Goal: Obtain resource: Download file/media

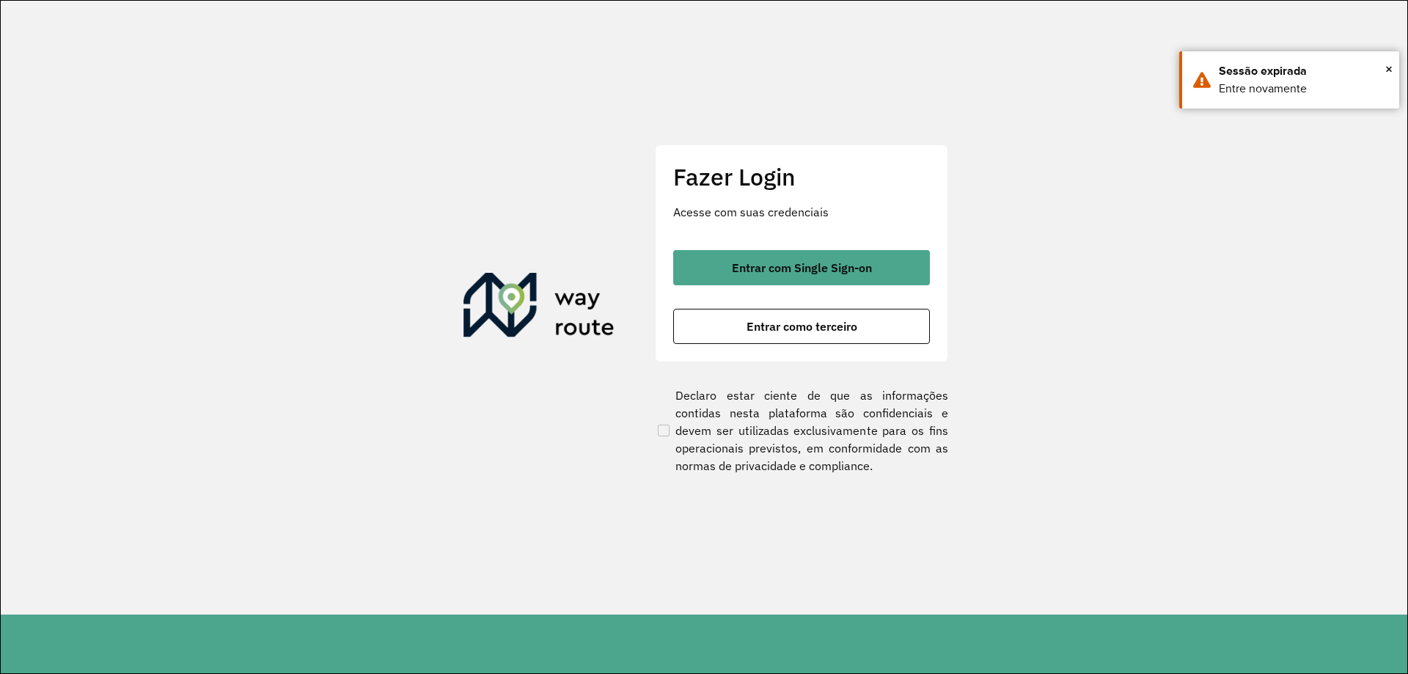
click at [738, 271] on span "Entrar com Single Sign-on" at bounding box center [802, 268] width 140 height 12
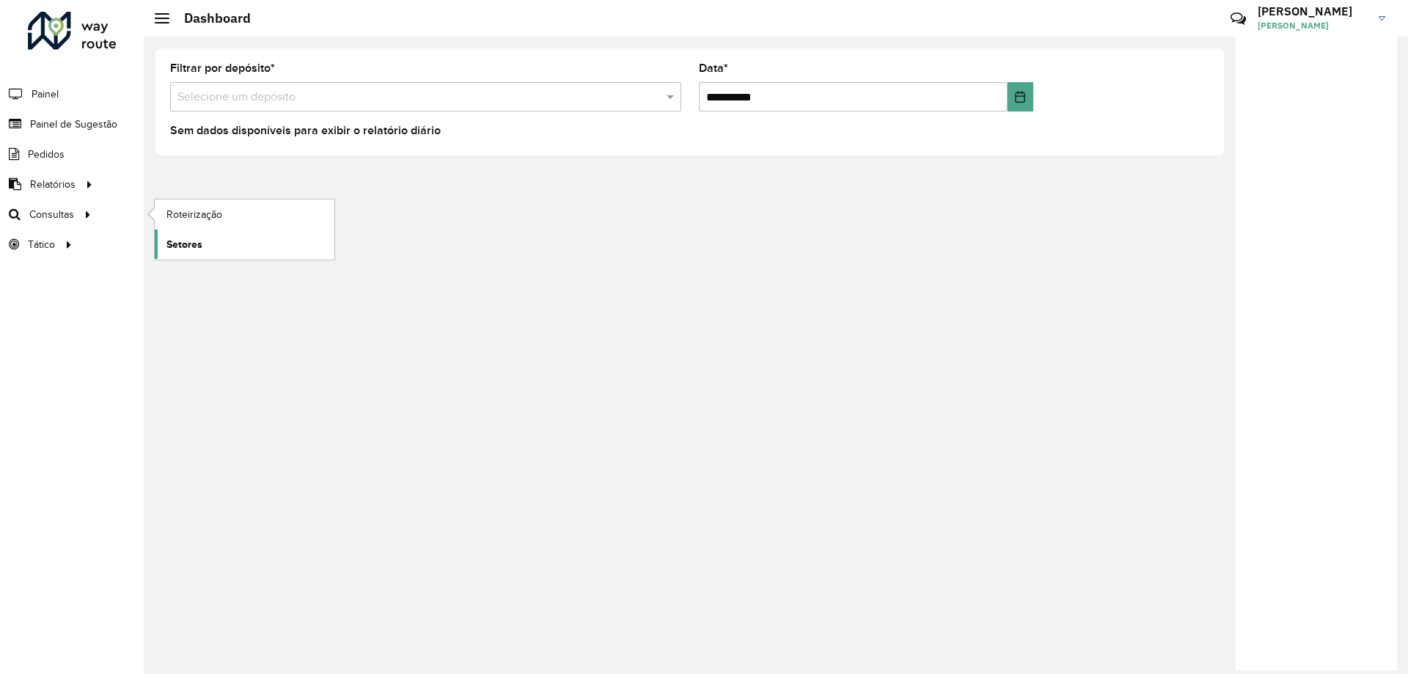
click at [216, 243] on link "Setores" at bounding box center [245, 243] width 180 height 29
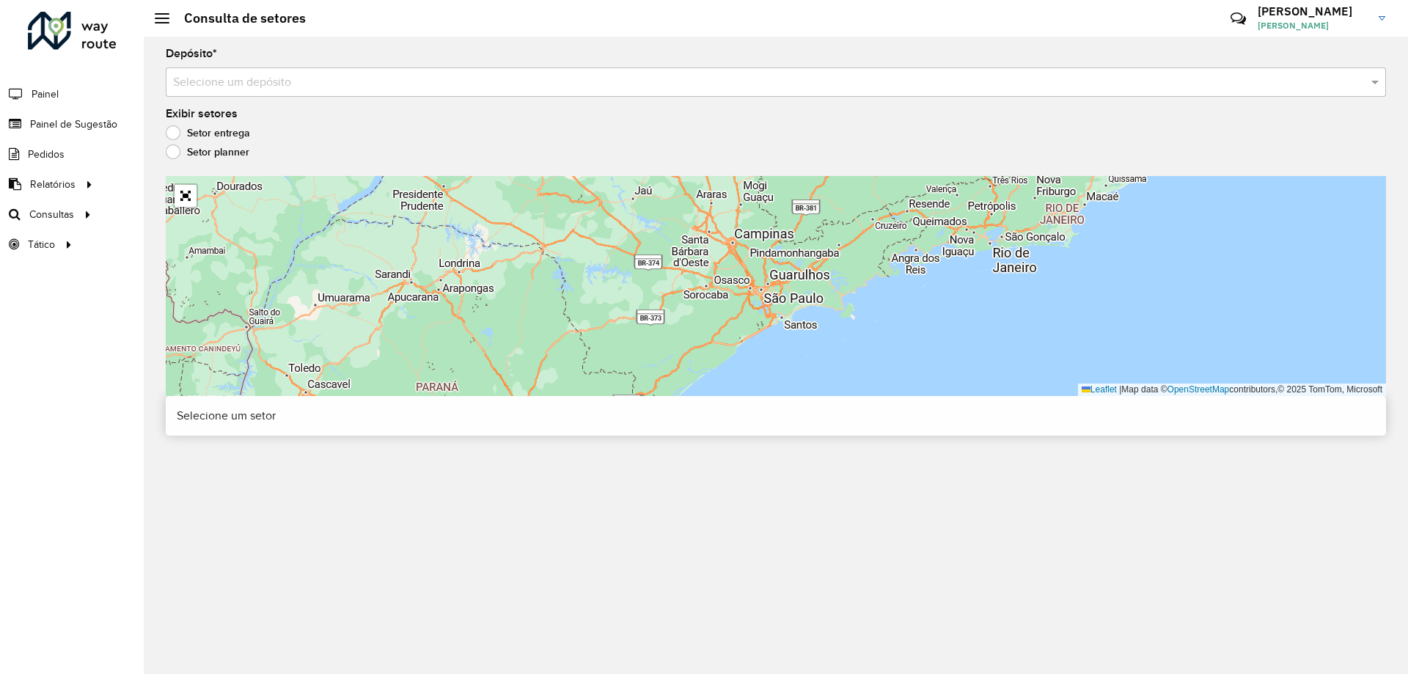
click at [281, 81] on input "text" at bounding box center [761, 83] width 1176 height 18
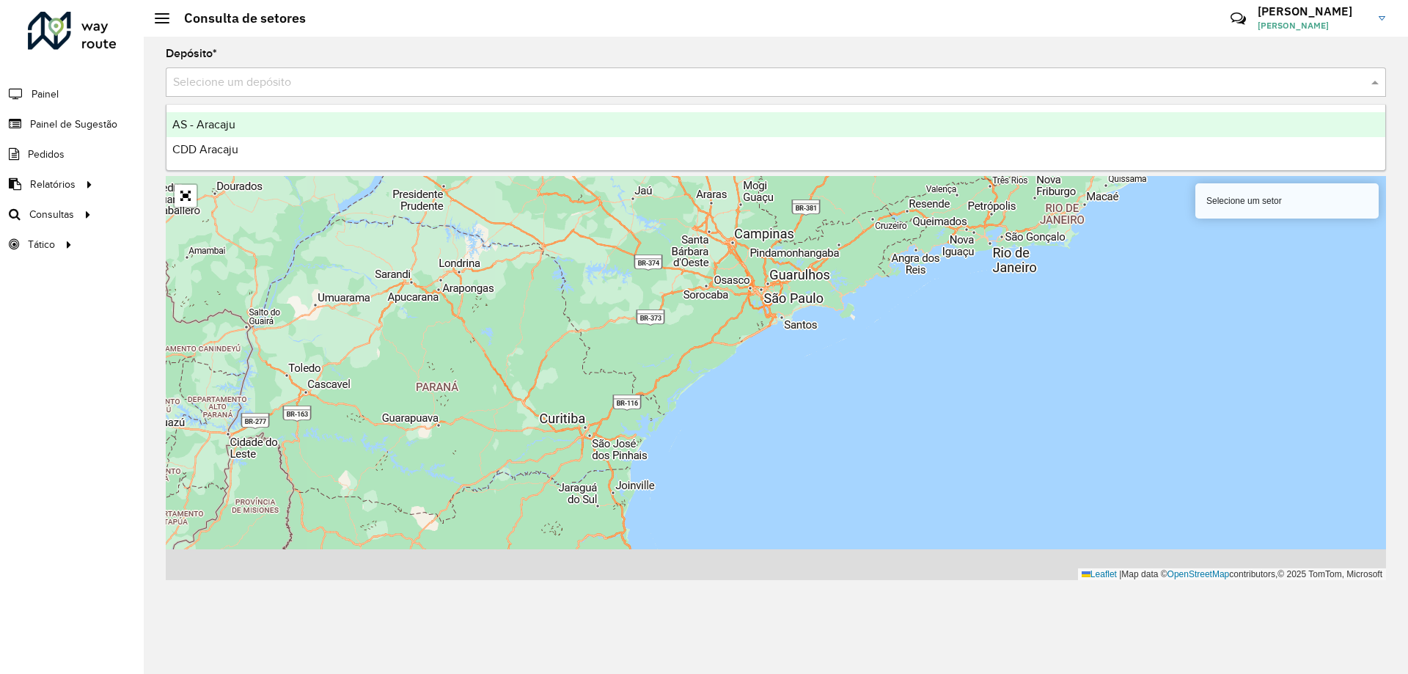
click at [247, 141] on div "CDD Aracaju" at bounding box center [775, 149] width 1219 height 25
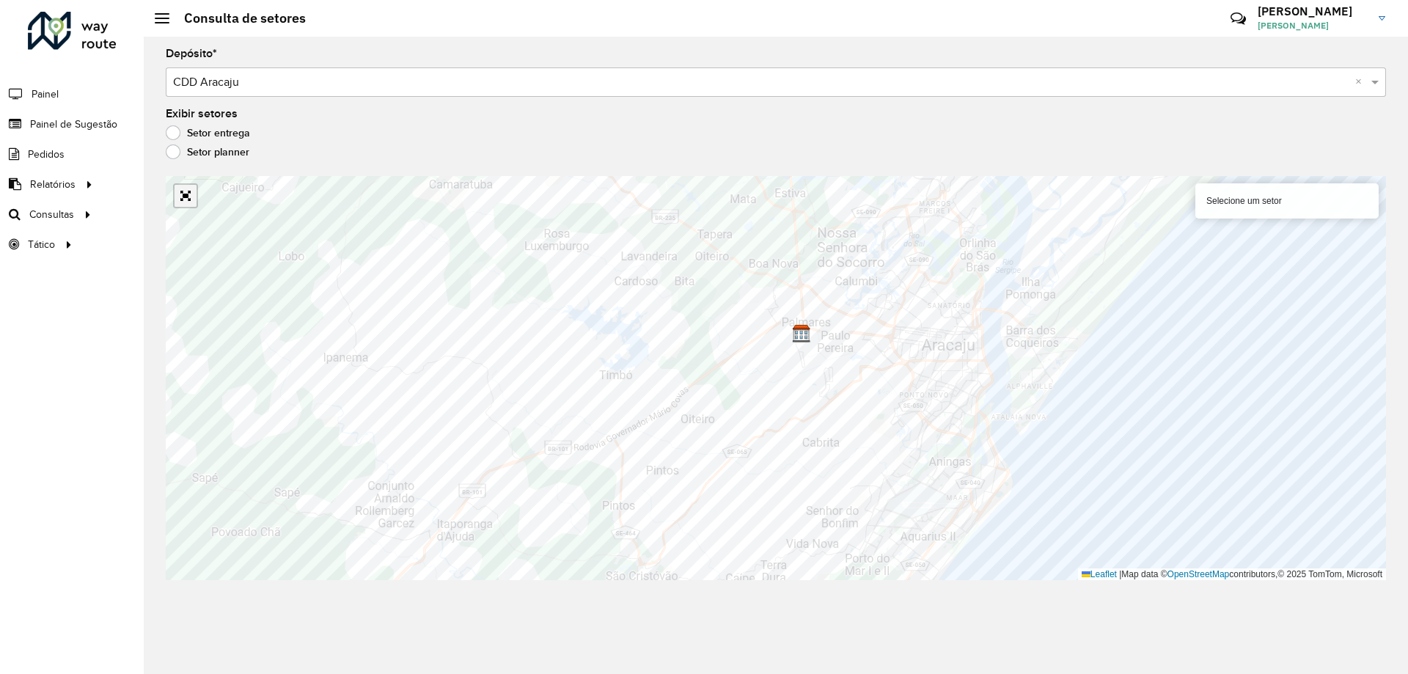
click at [185, 197] on link "Abrir mapa em tela cheia" at bounding box center [186, 196] width 22 height 22
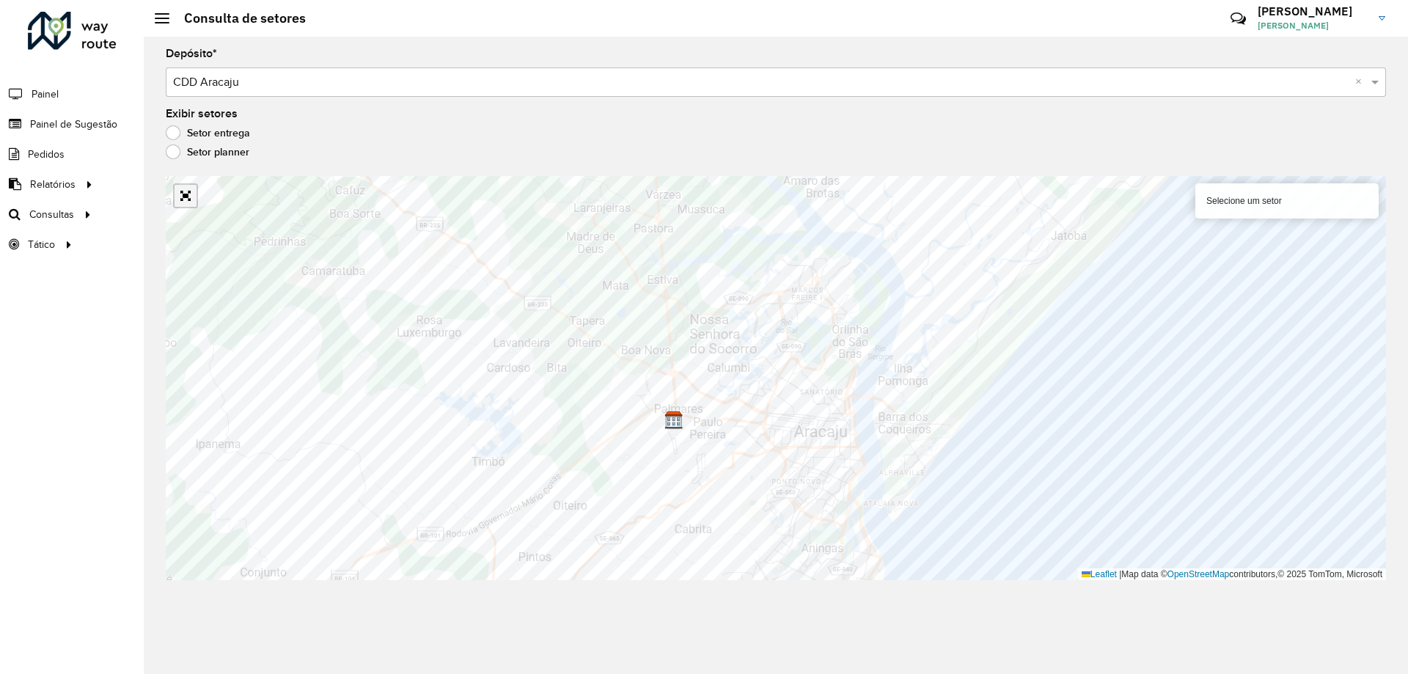
click at [185, 188] on link "Abrir mapa em tela cheia" at bounding box center [186, 196] width 22 height 22
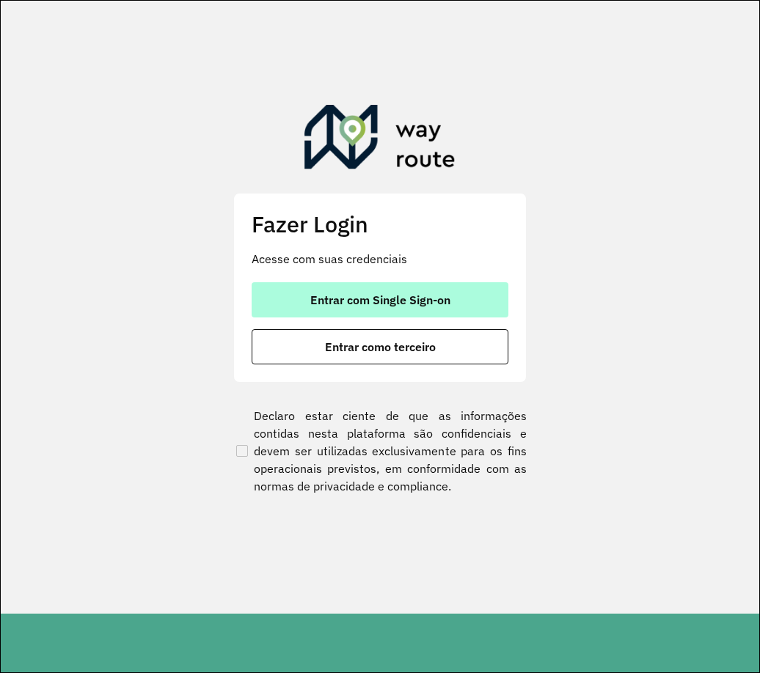
click at [393, 289] on button "Entrar com Single Sign-on" at bounding box center [379, 299] width 257 height 35
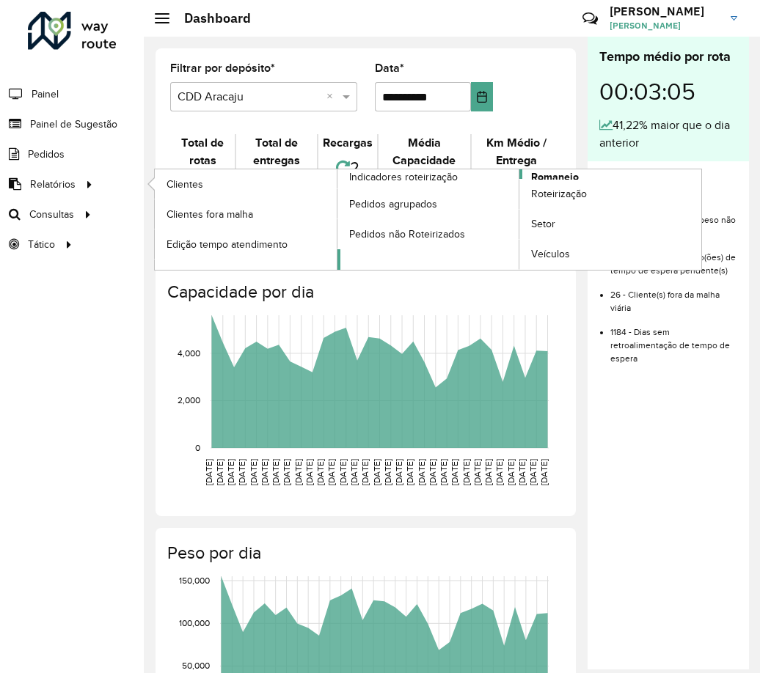
click at [596, 174] on link "Romaneio" at bounding box center [519, 219] width 364 height 100
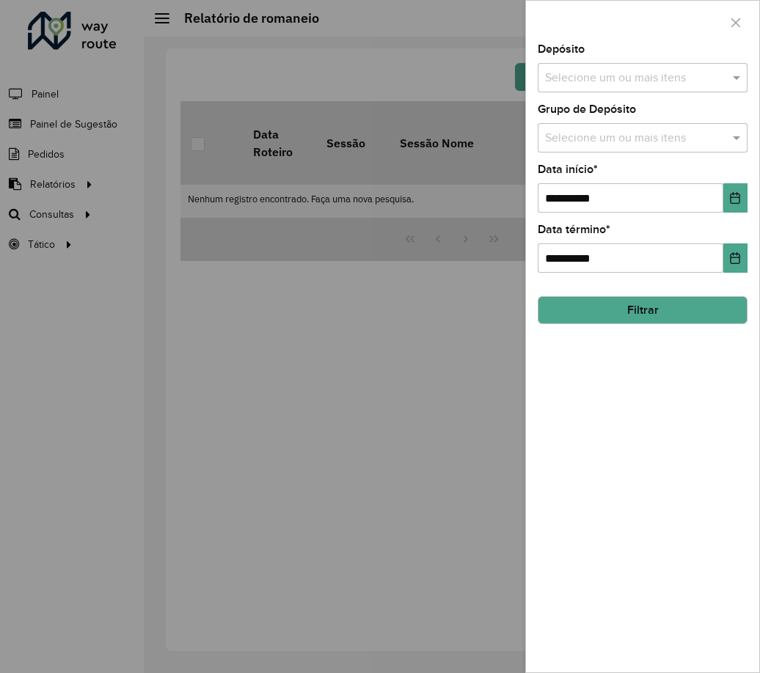
click at [651, 320] on button "Filtrar" at bounding box center [642, 310] width 210 height 28
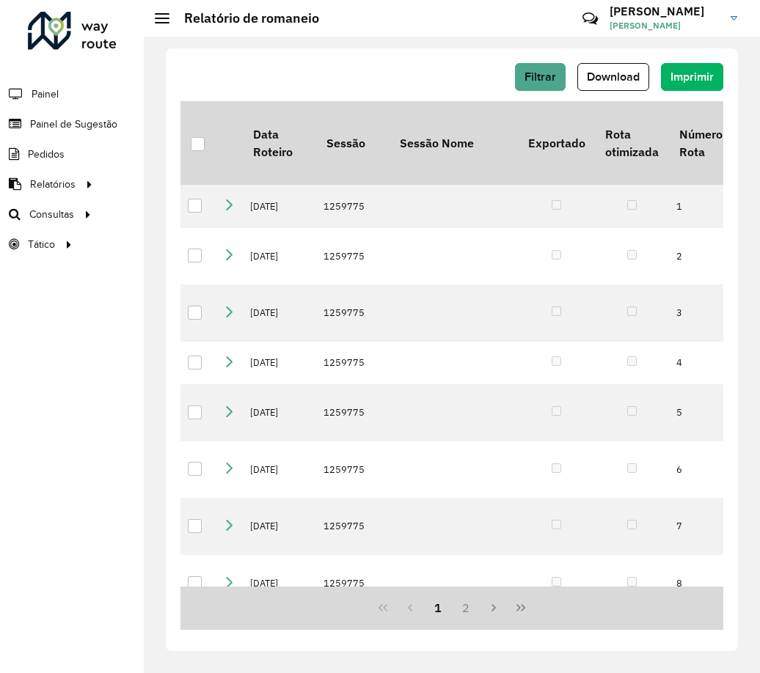
click at [628, 78] on span "Download" at bounding box center [613, 76] width 53 height 12
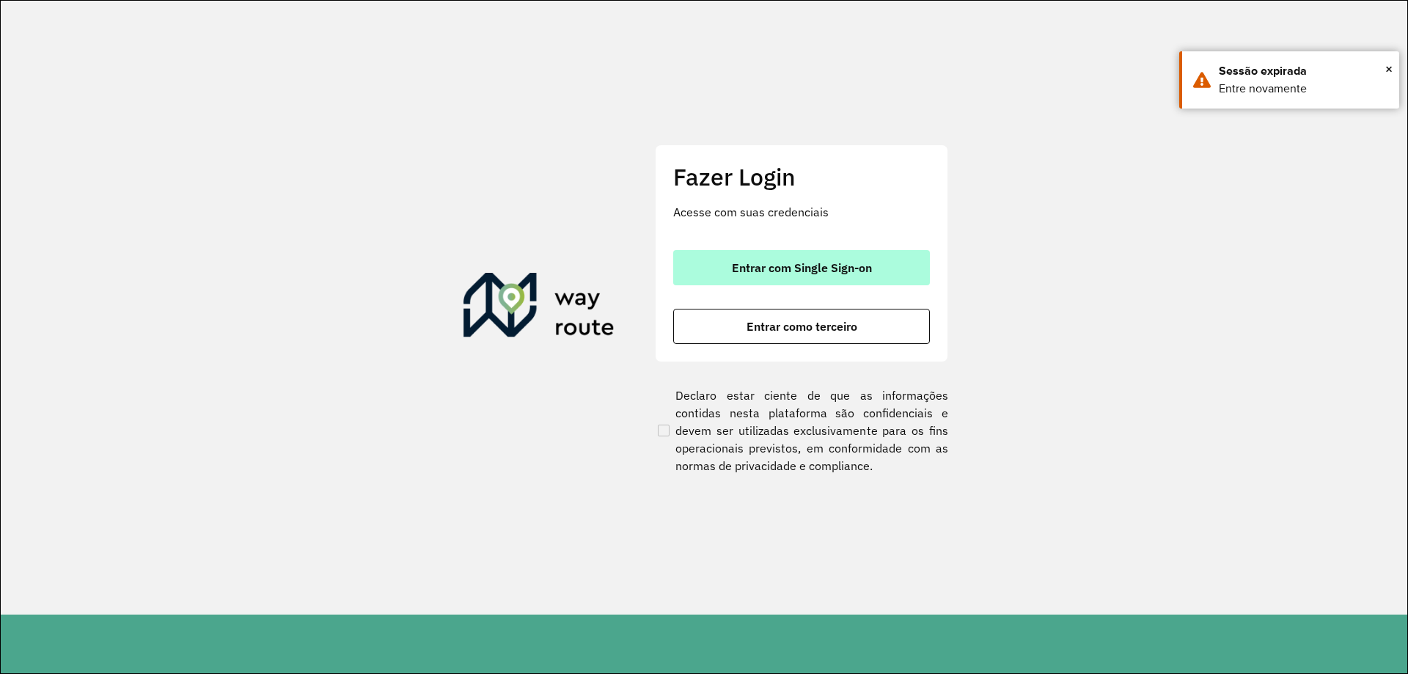
click at [779, 276] on button "Entrar com Single Sign-on" at bounding box center [801, 267] width 257 height 35
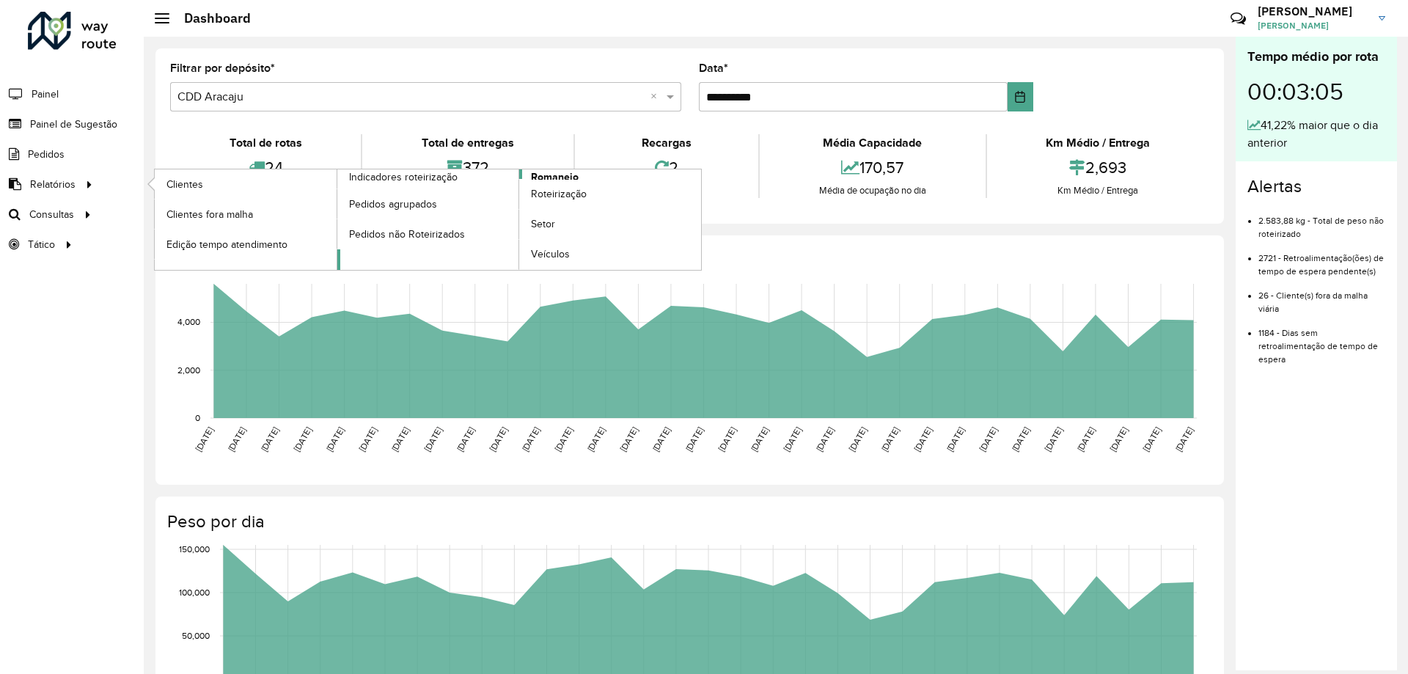
click at [567, 177] on span "Romaneio" at bounding box center [555, 176] width 48 height 15
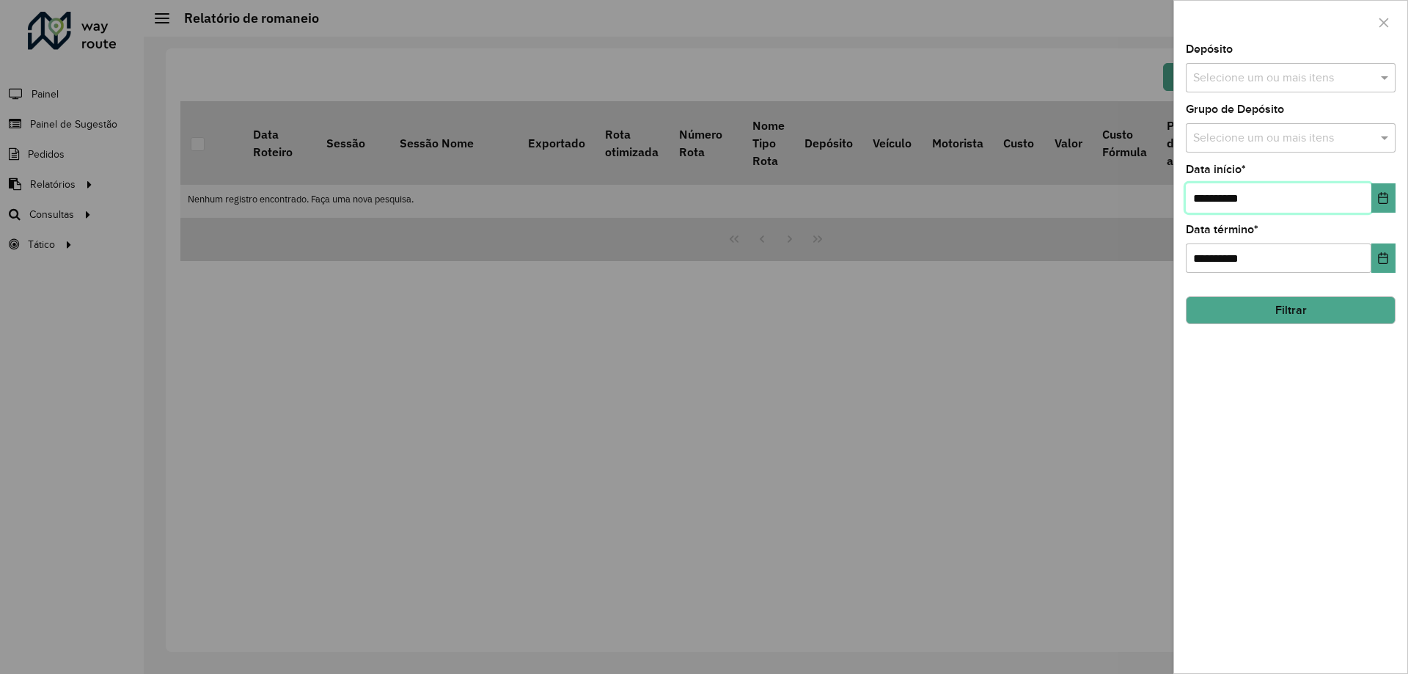
click at [1270, 208] on input "**********" at bounding box center [1278, 197] width 185 height 29
click at [1376, 191] on button "Choose Date" at bounding box center [1383, 197] width 24 height 29
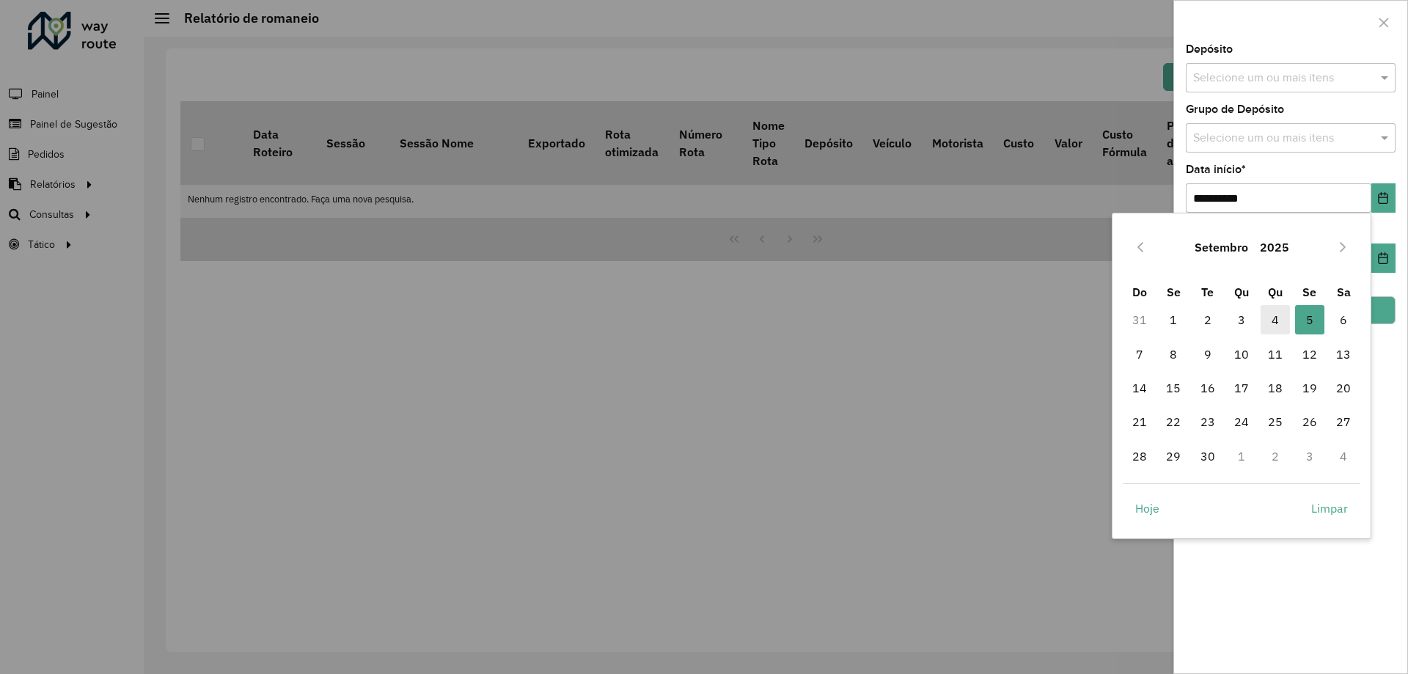
click at [1271, 315] on span "4" at bounding box center [1274, 319] width 29 height 29
type input "**********"
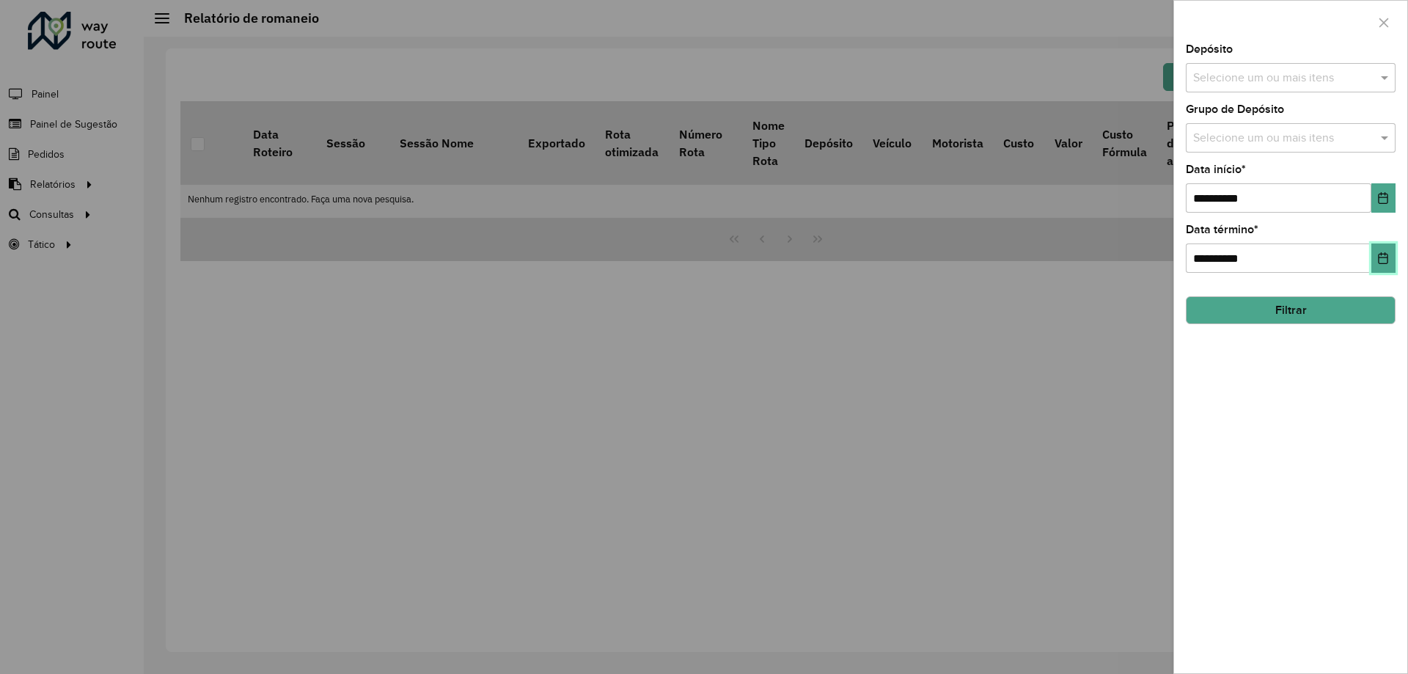
click at [1379, 249] on button "Choose Date" at bounding box center [1383, 257] width 24 height 29
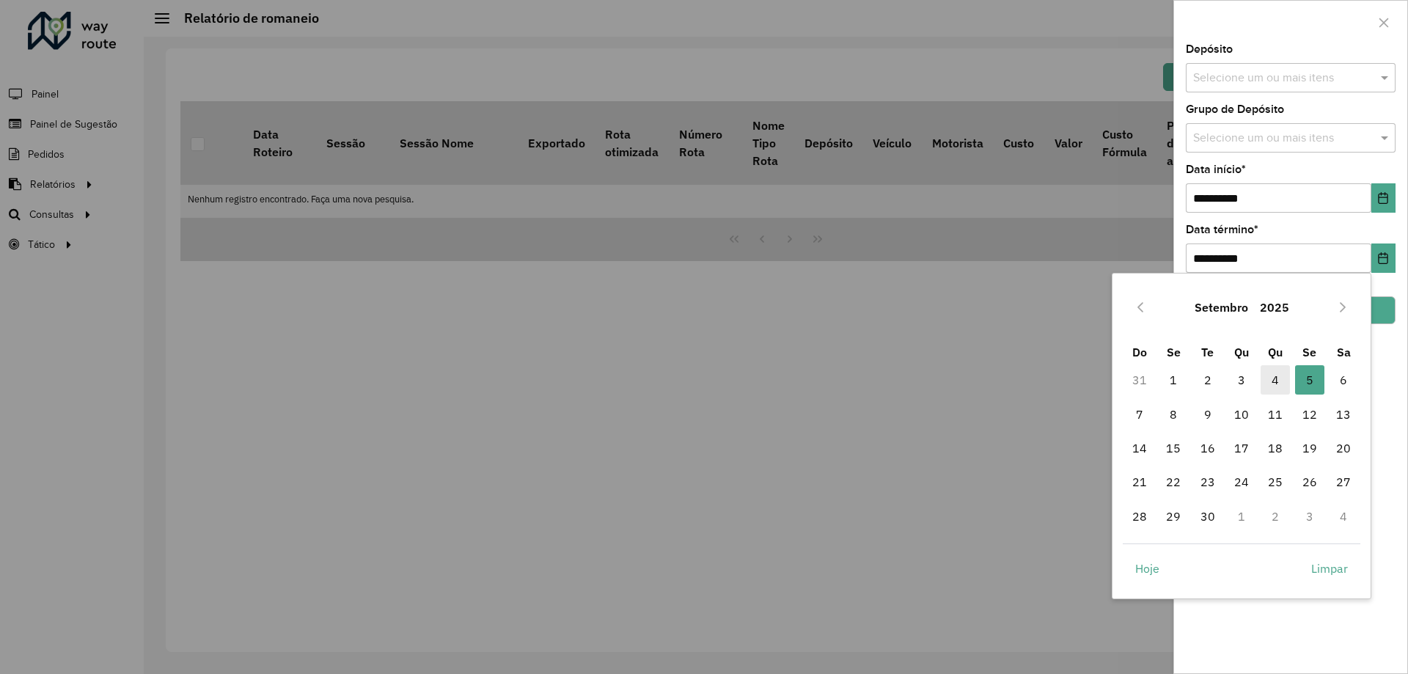
click at [1280, 375] on span "4" at bounding box center [1274, 379] width 29 height 29
type input "**********"
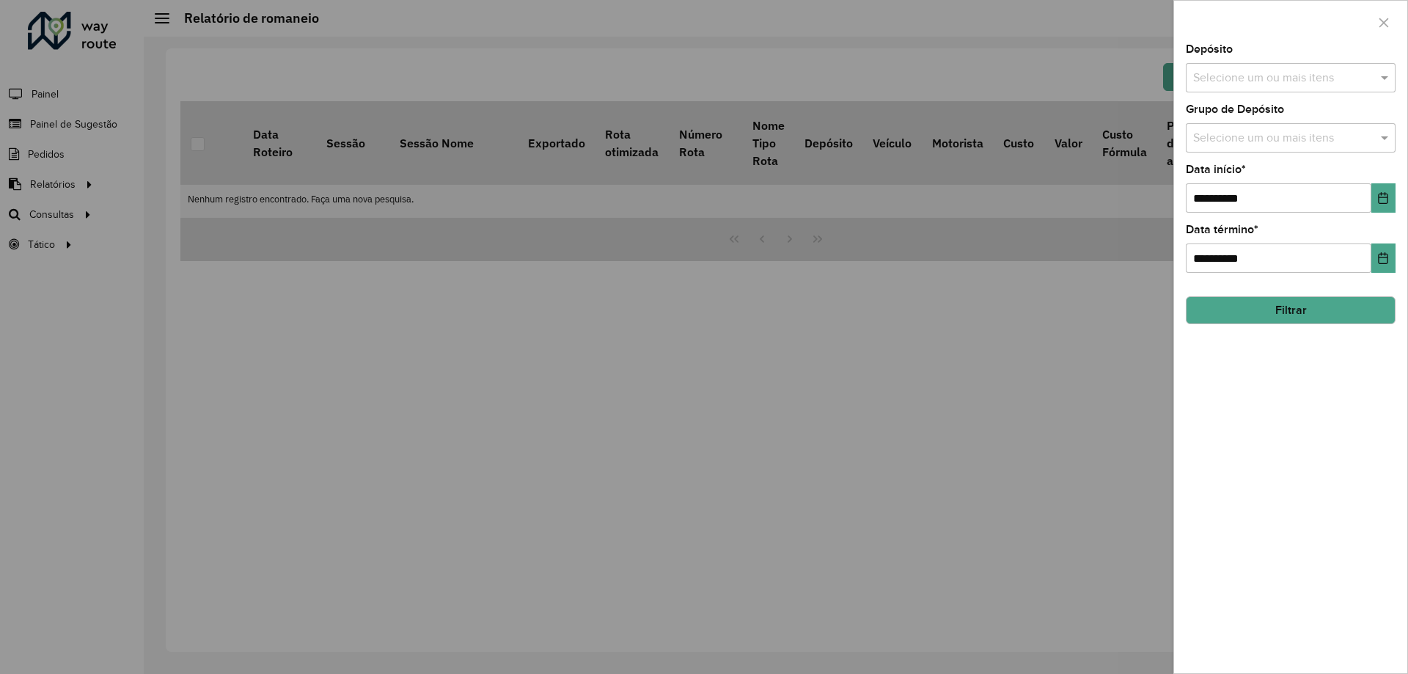
click at [1325, 305] on button "Filtrar" at bounding box center [1291, 310] width 210 height 28
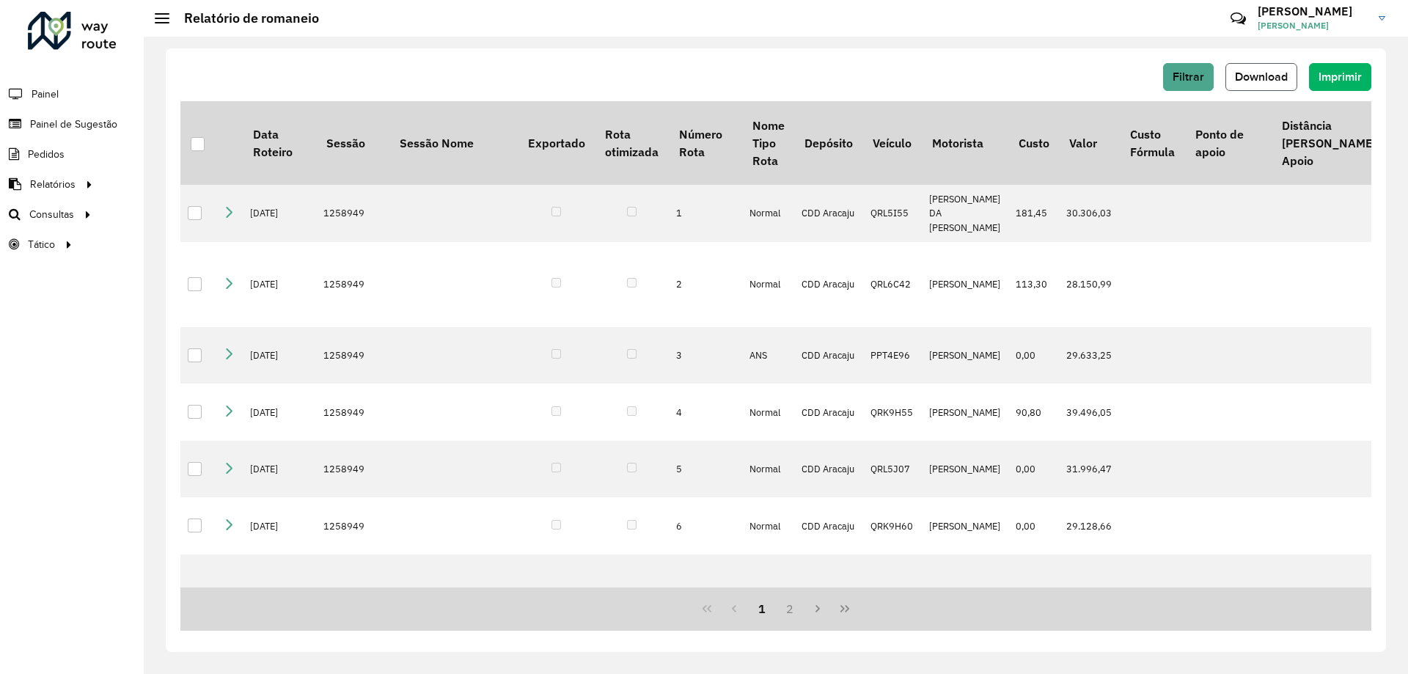
click at [1264, 84] on button "Download" at bounding box center [1261, 77] width 72 height 28
